Goal: Communication & Community: Answer question/provide support

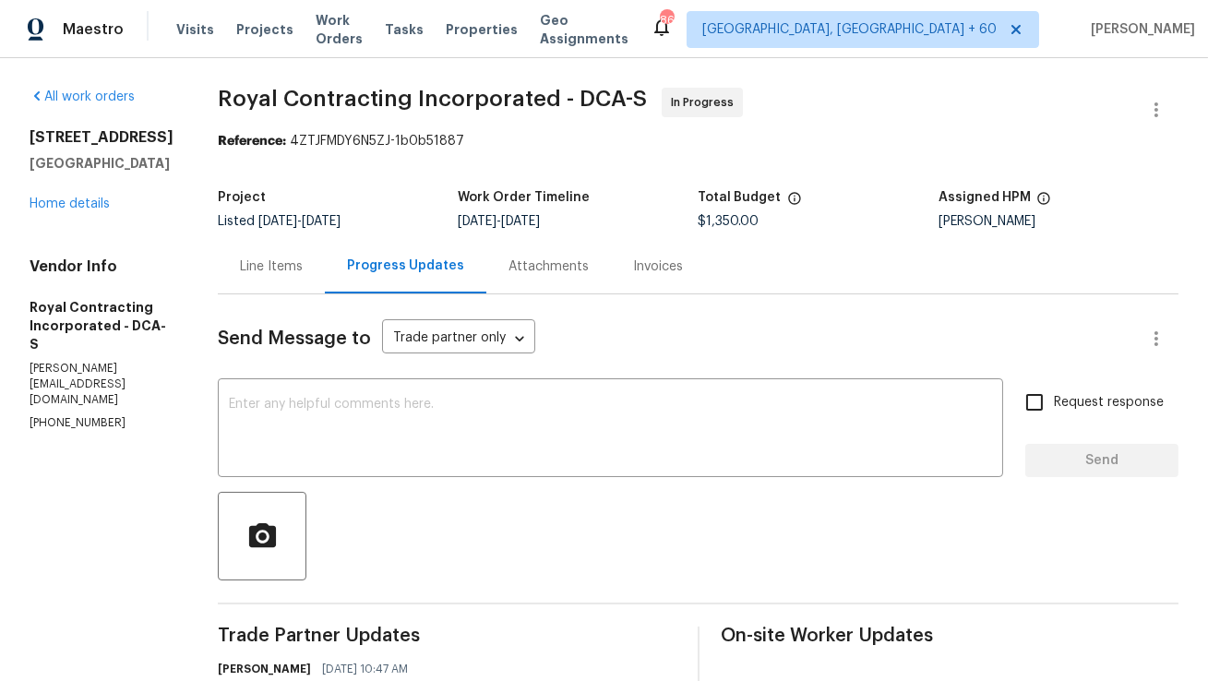
scroll to position [169, 0]
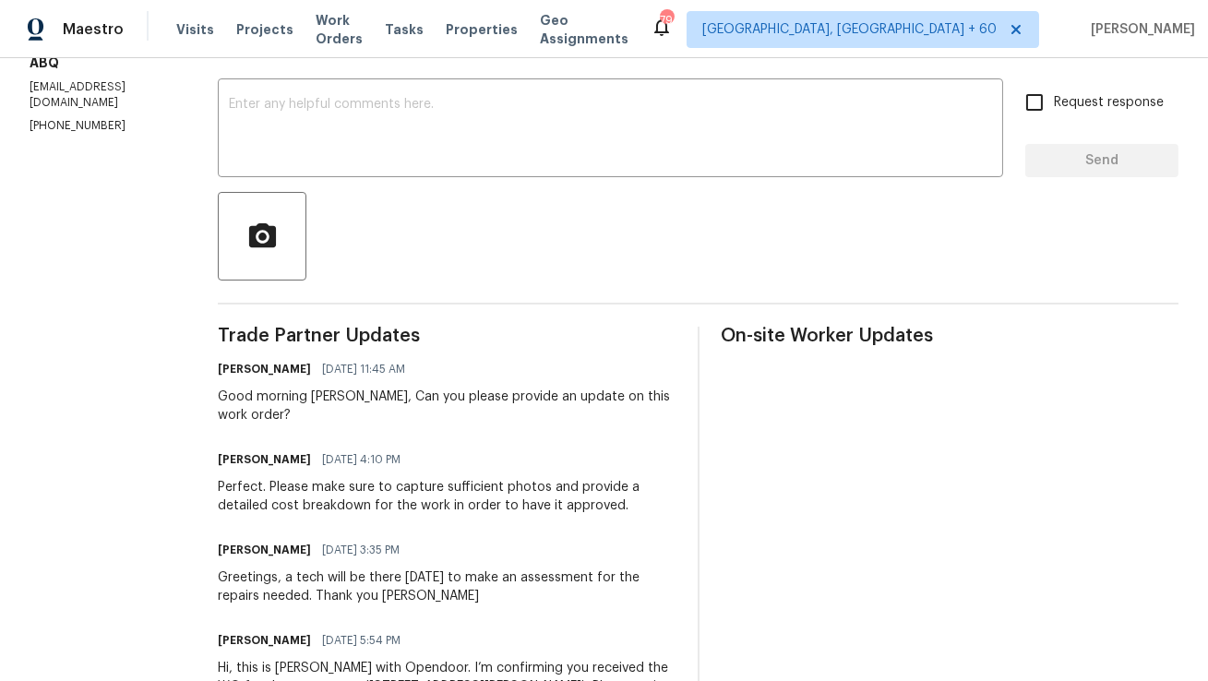
scroll to position [302, 0]
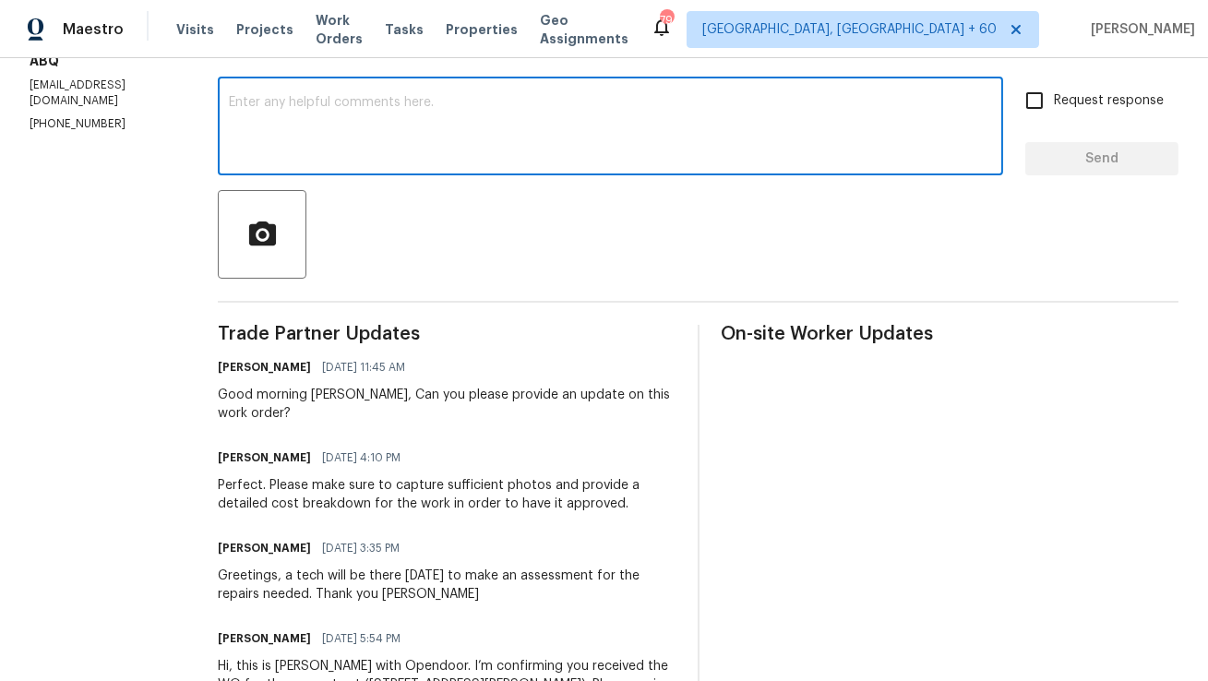
click at [426, 118] on textarea at bounding box center [610, 128] width 763 height 65
type textarea "Can I have an update on this?"
click at [1033, 89] on input "Request response" at bounding box center [1034, 100] width 39 height 39
checkbox input "true"
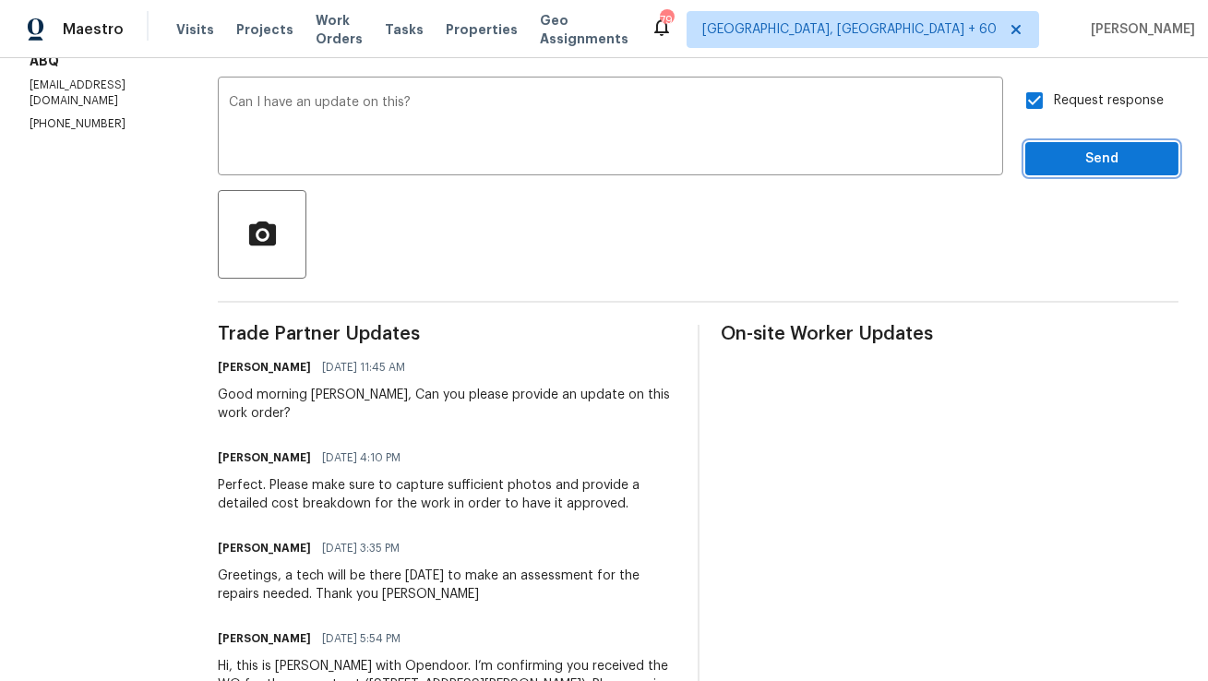
click at [1066, 159] on span "Send" at bounding box center [1102, 159] width 124 height 23
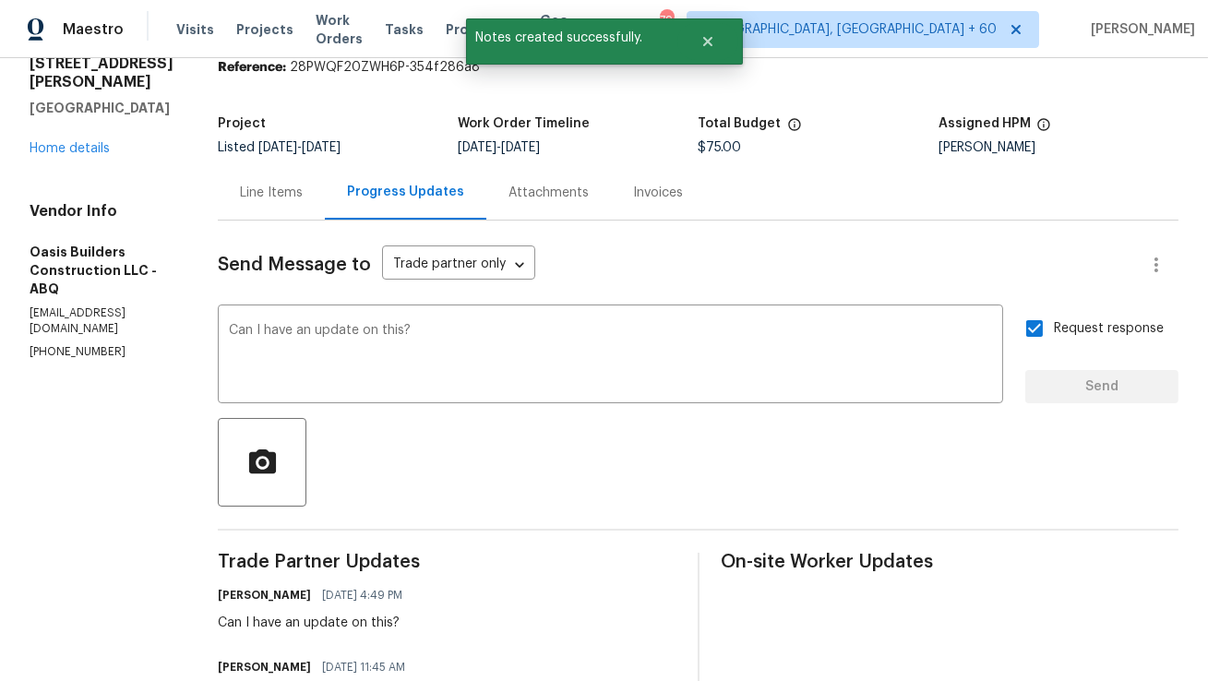
scroll to position [0, 0]
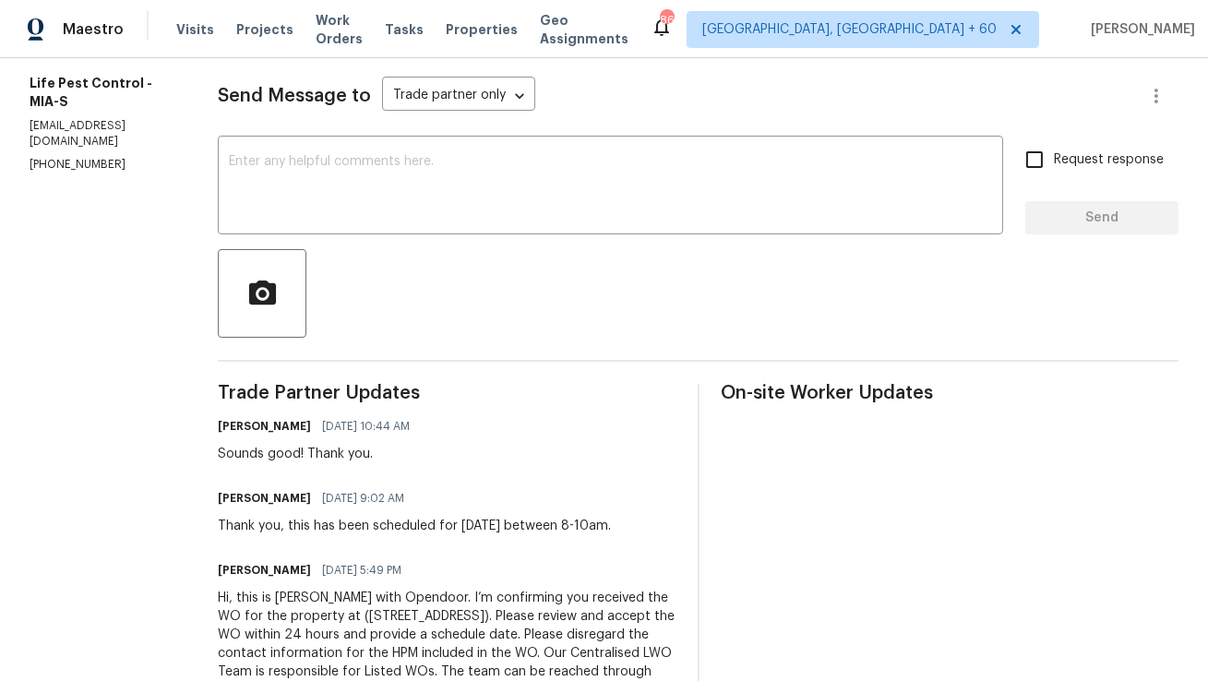
scroll to position [266, 0]
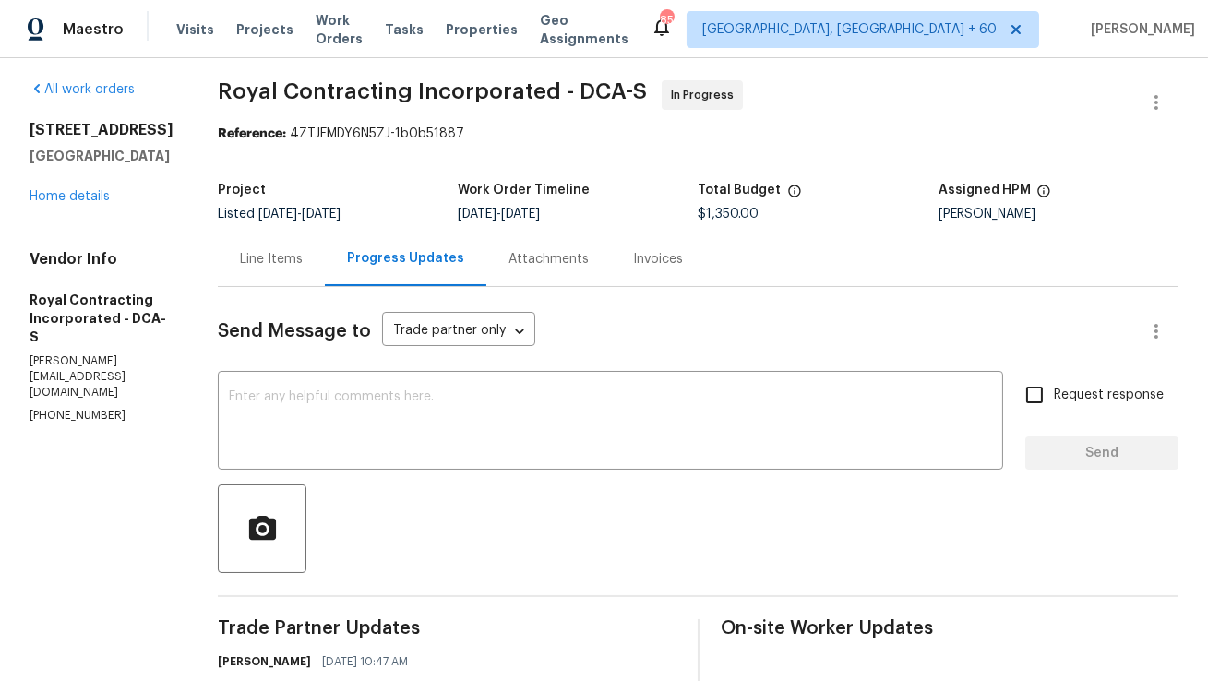
scroll to position [12, 0]
